Goal: Task Accomplishment & Management: Manage account settings

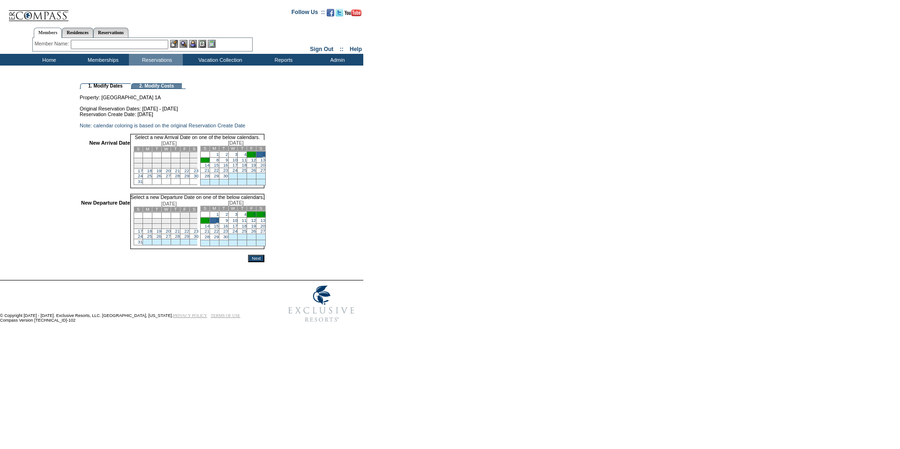
click at [264, 262] on input "Next" at bounding box center [256, 258] width 16 height 7
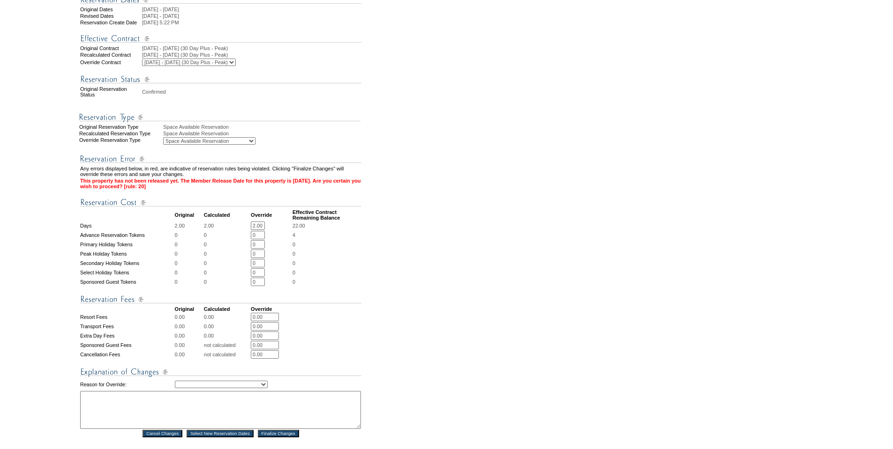
scroll to position [187, 0]
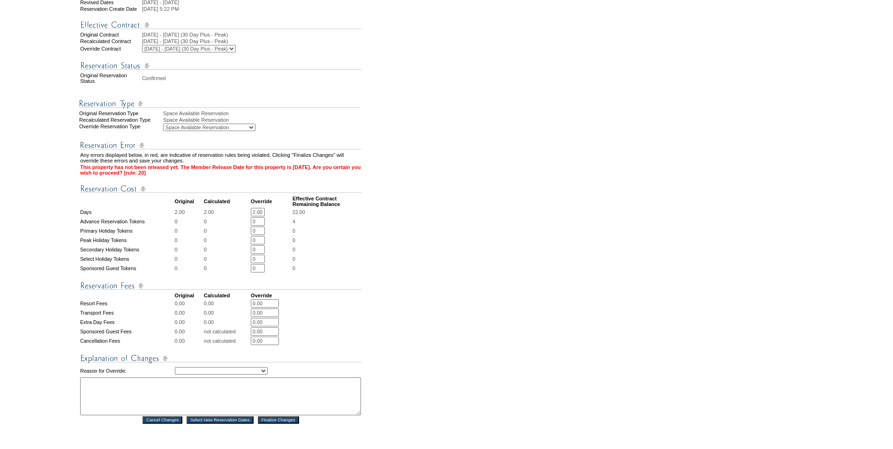
click at [264, 217] on input "2.00" at bounding box center [258, 212] width 14 height 8
click at [395, 210] on form "Follow Us ::" at bounding box center [445, 182] width 890 height 734
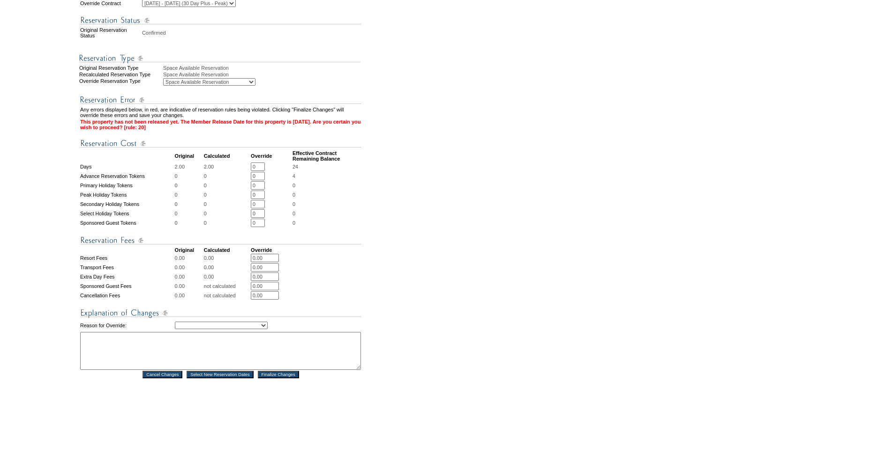
scroll to position [234, 0]
drag, startPoint x: 267, startPoint y: 171, endPoint x: 247, endPoint y: 172, distance: 20.2
click at [247, 170] on tr "Days 2.00 2.00 0 * * 24" at bounding box center [220, 165] width 281 height 8
type input "2"
click at [545, 236] on form "Follow Us ::" at bounding box center [445, 135] width 890 height 734
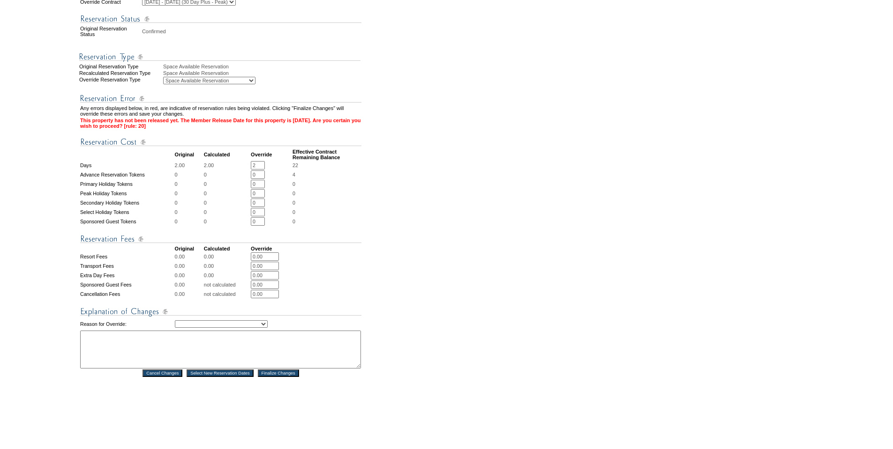
click at [215, 328] on select "Creating Continuous Stay Days Rebooked After Cancellation Editing Occupant Expe…" at bounding box center [221, 324] width 93 height 7
select select "1035"
click at [175, 328] on select "Creating Continuous Stay Days Rebooked After Cancellation Editing Occupant Expe…" at bounding box center [221, 324] width 93 height 7
click at [147, 354] on textarea at bounding box center [220, 350] width 281 height 38
drag, startPoint x: 201, startPoint y: 357, endPoint x: 61, endPoint y: 368, distance: 139.7
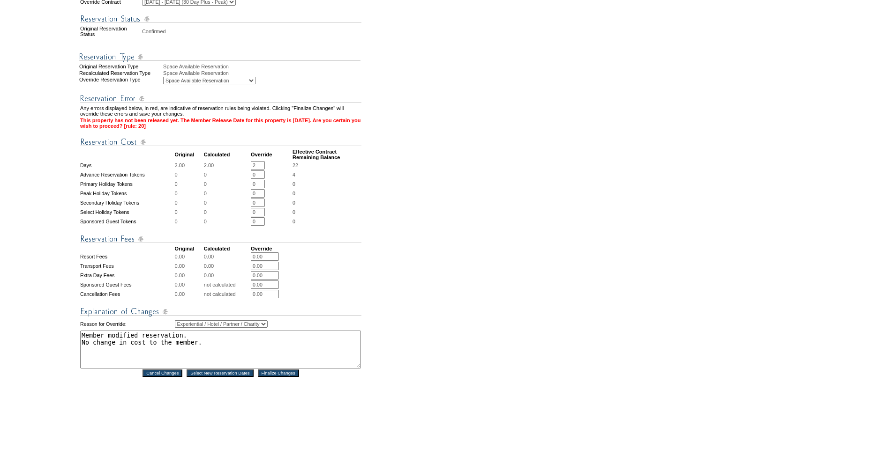
click at [61, 368] on tr "1. Modify Dates 2. Modify Costs Reservation #: 1788551 Principal Member: Rosen,…" at bounding box center [181, 143] width 361 height 588
click at [125, 354] on textarea "Member modified reservation. Member cost is 2 plan days and $0. Room and tax to…" at bounding box center [220, 350] width 281 height 38
click at [155, 361] on textarea "Member modified reservation. Member cost did not change, still is 2 plan days a…" at bounding box center [220, 350] width 281 height 38
type textarea "Member modified reservation. Member cost did not change, still is 2 plan days a…"
click at [290, 377] on input "Finalize Changes" at bounding box center [278, 373] width 41 height 7
